Goal: Entertainment & Leisure: Consume media (video, audio)

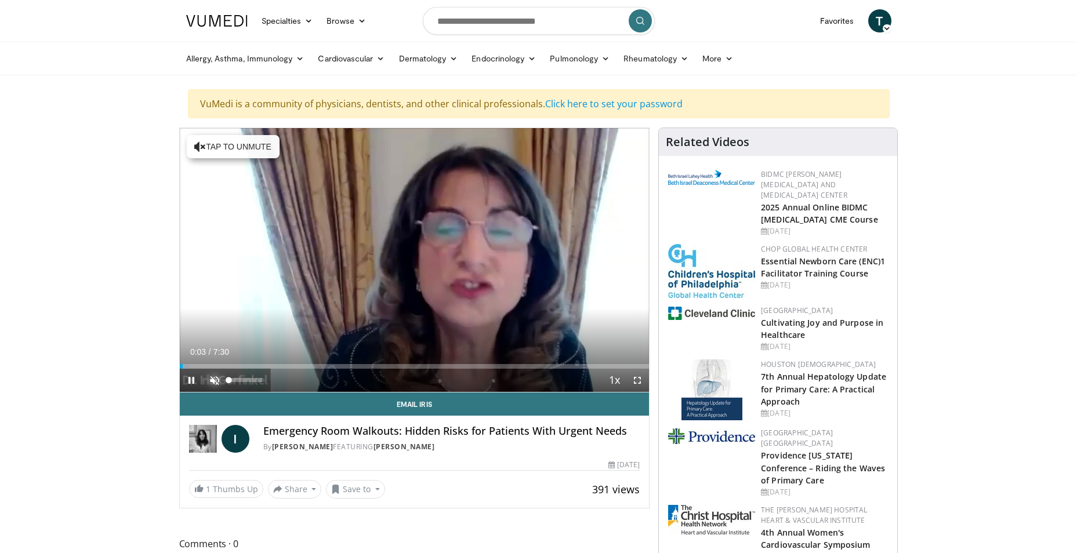
click at [216, 376] on span "Video Player" at bounding box center [214, 380] width 23 height 23
click at [268, 369] on div "Current Time 1:29 / Duration 7:30 Pause Skip Backward Skip Forward Mute 0% Load…" at bounding box center [415, 380] width 470 height 23
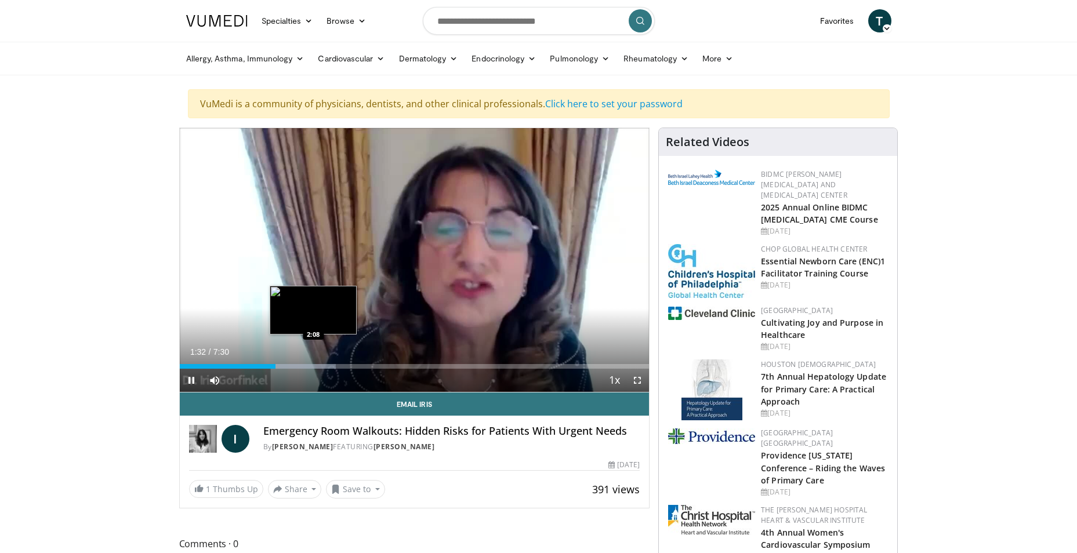
click at [262, 369] on div "Current Time 1:32 / Duration 7:30 Pause Skip Backward Skip Forward Mute 0% Load…" at bounding box center [415, 380] width 470 height 23
click at [262, 365] on div "1:19" at bounding box center [221, 366] width 83 height 5
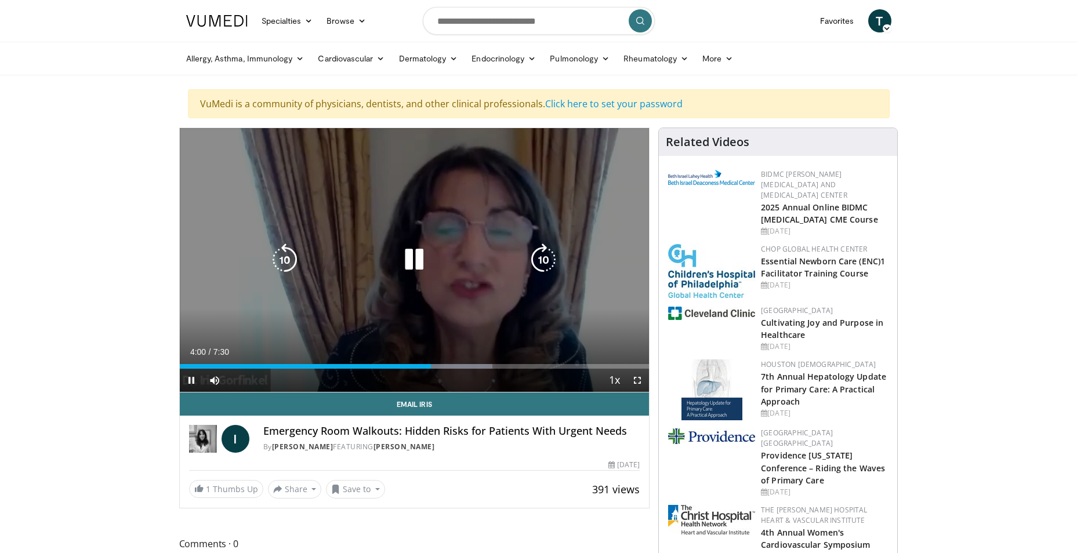
click at [412, 257] on icon "Video Player" at bounding box center [414, 259] width 32 height 32
click at [411, 258] on icon "Video Player" at bounding box center [414, 259] width 32 height 32
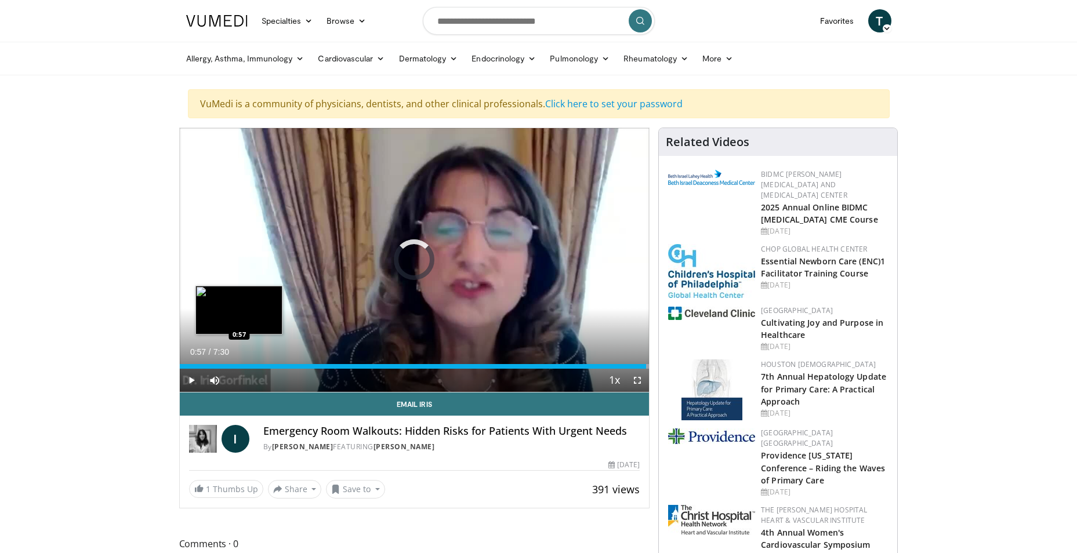
click at [239, 367] on div "0:57" at bounding box center [413, 366] width 467 height 5
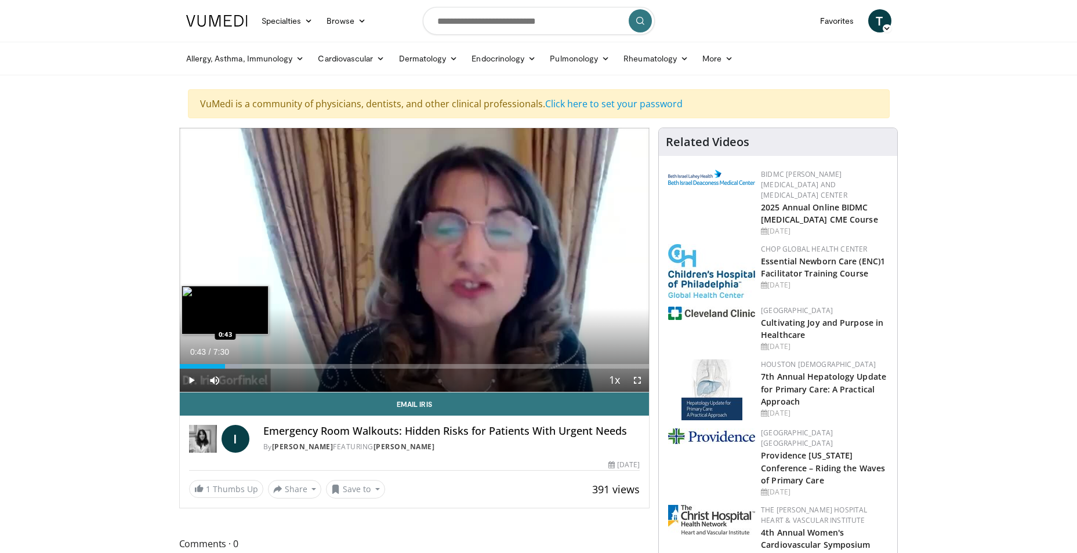
click at [225, 365] on div "0:43" at bounding box center [203, 366] width 46 height 5
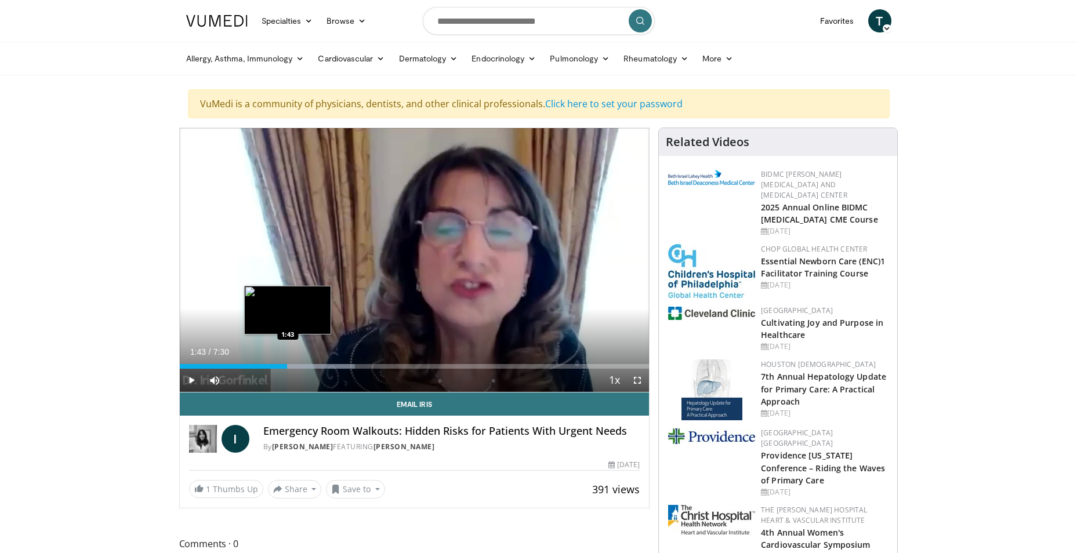
click at [286, 364] on div "Loaded : 37.42% 1:43 1:43" at bounding box center [415, 366] width 470 height 5
click at [282, 367] on div "1:44" at bounding box center [234, 366] width 108 height 5
click at [282, 367] on video-js "**********" at bounding box center [415, 260] width 470 height 264
click at [286, 367] on div "1:42" at bounding box center [233, 366] width 107 height 5
click at [281, 366] on div "1:37" at bounding box center [231, 366] width 102 height 5
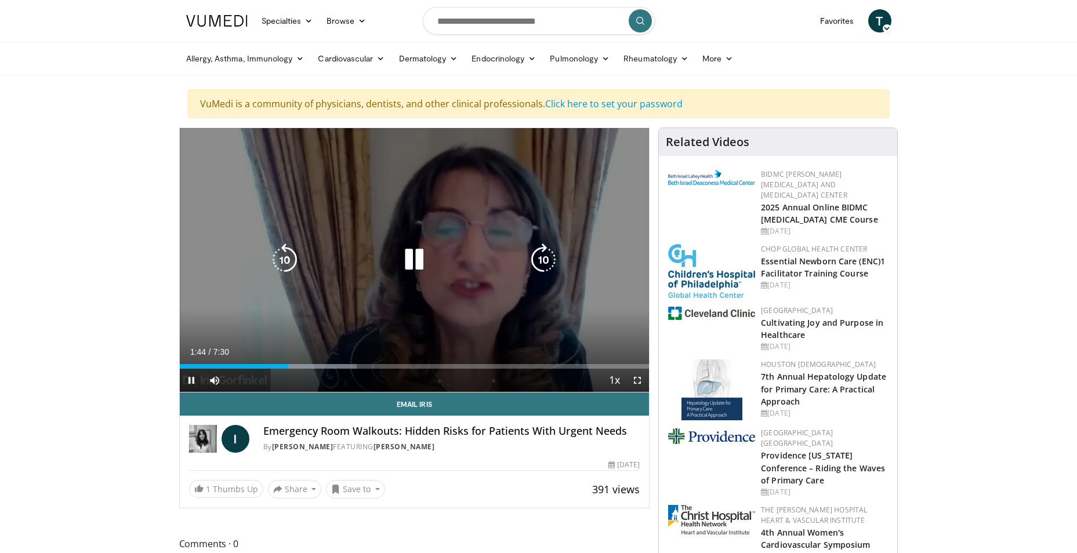
click at [416, 259] on icon "Video Player" at bounding box center [414, 259] width 32 height 32
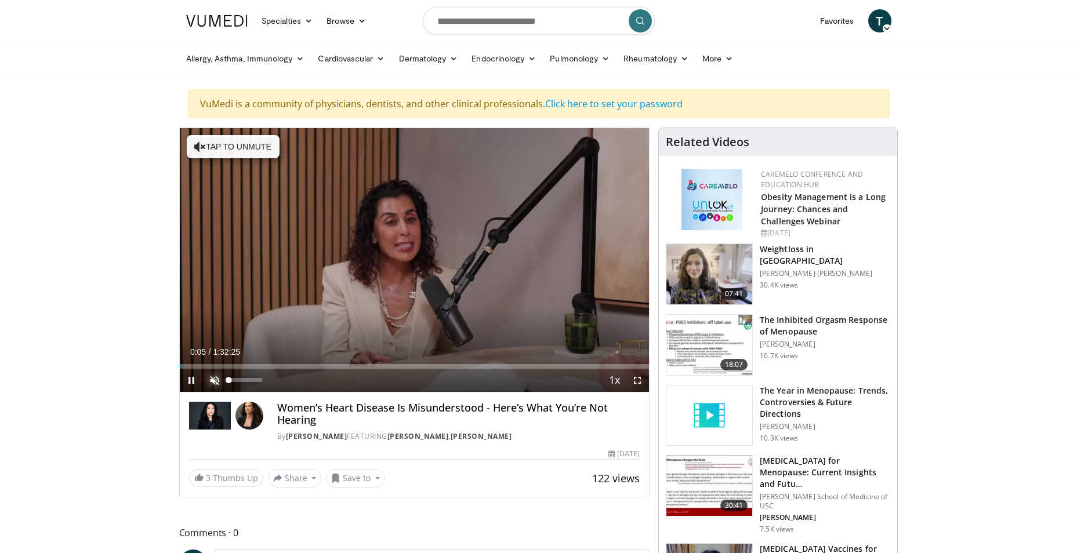
click at [214, 379] on span "Video Player" at bounding box center [214, 380] width 23 height 23
click at [243, 379] on div "42%" at bounding box center [245, 380] width 33 height 4
click at [237, 379] on div "25%" at bounding box center [245, 380] width 33 height 4
click at [238, 380] on div "Volume Level" at bounding box center [233, 380] width 9 height 4
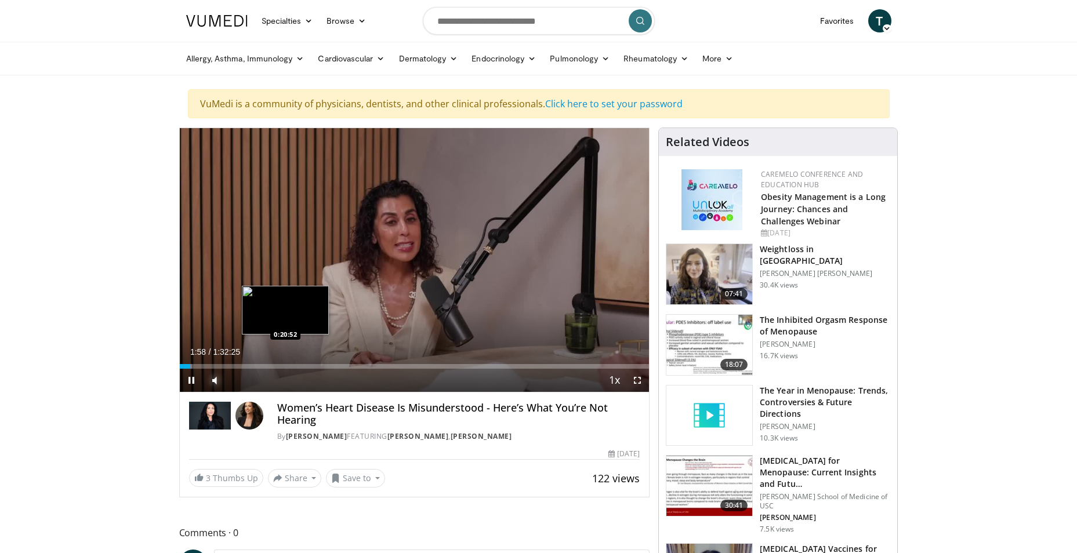
click at [285, 365] on div "Loaded : 2.68% 0:01:58 0:20:52" at bounding box center [415, 366] width 470 height 5
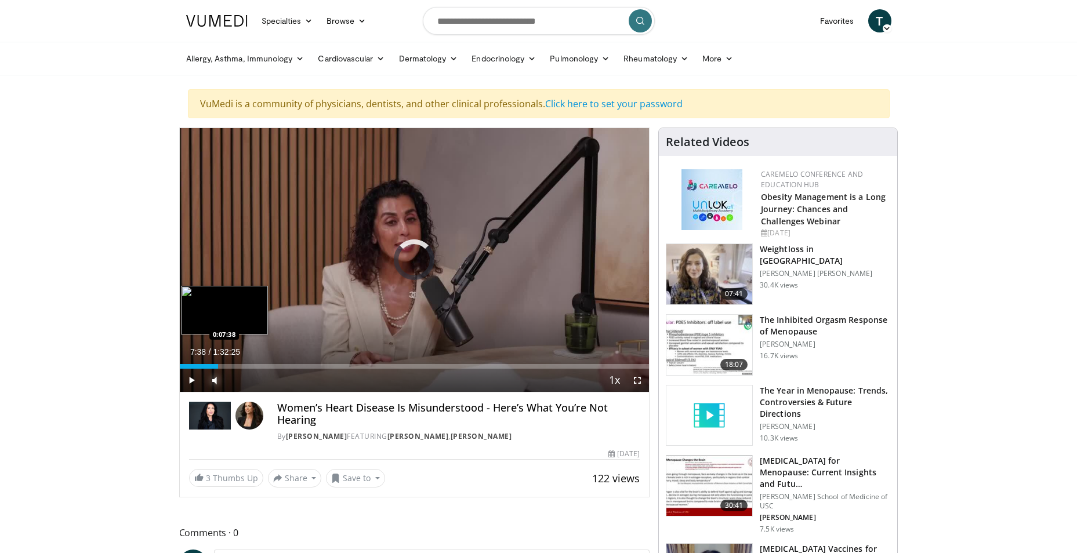
click at [218, 361] on div "Loaded : 0.00% 0:07:38 0:07:38" at bounding box center [415, 363] width 470 height 11
click at [209, 366] on div "0:08:04" at bounding box center [200, 366] width 41 height 5
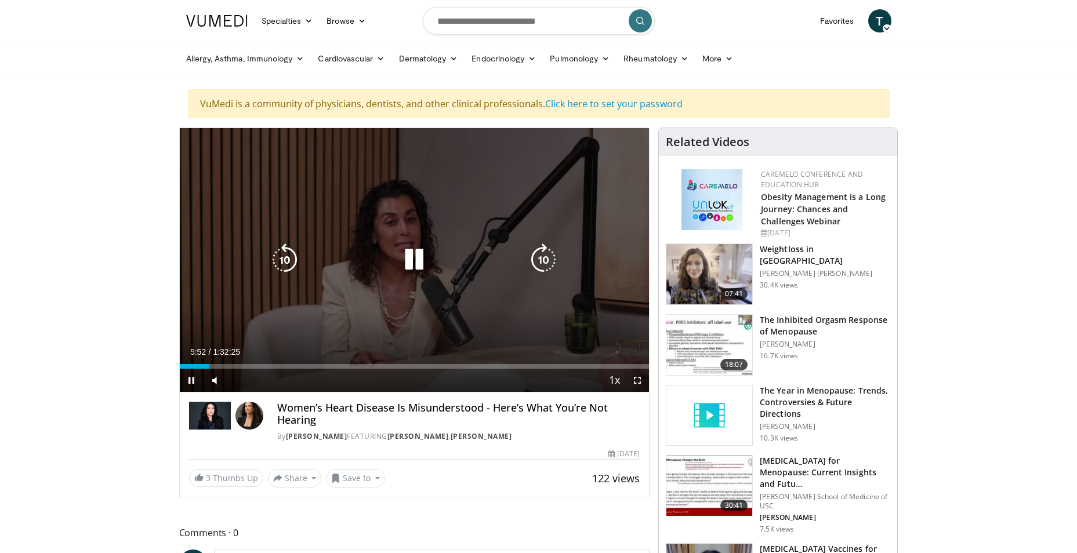
click at [267, 259] on div "10 seconds Tap to unmute" at bounding box center [415, 260] width 470 height 264
click at [286, 249] on icon "Video Player" at bounding box center [284, 259] width 32 height 32
click at [413, 261] on icon "Video Player" at bounding box center [414, 259] width 32 height 32
